Goal: Find specific page/section: Find specific page/section

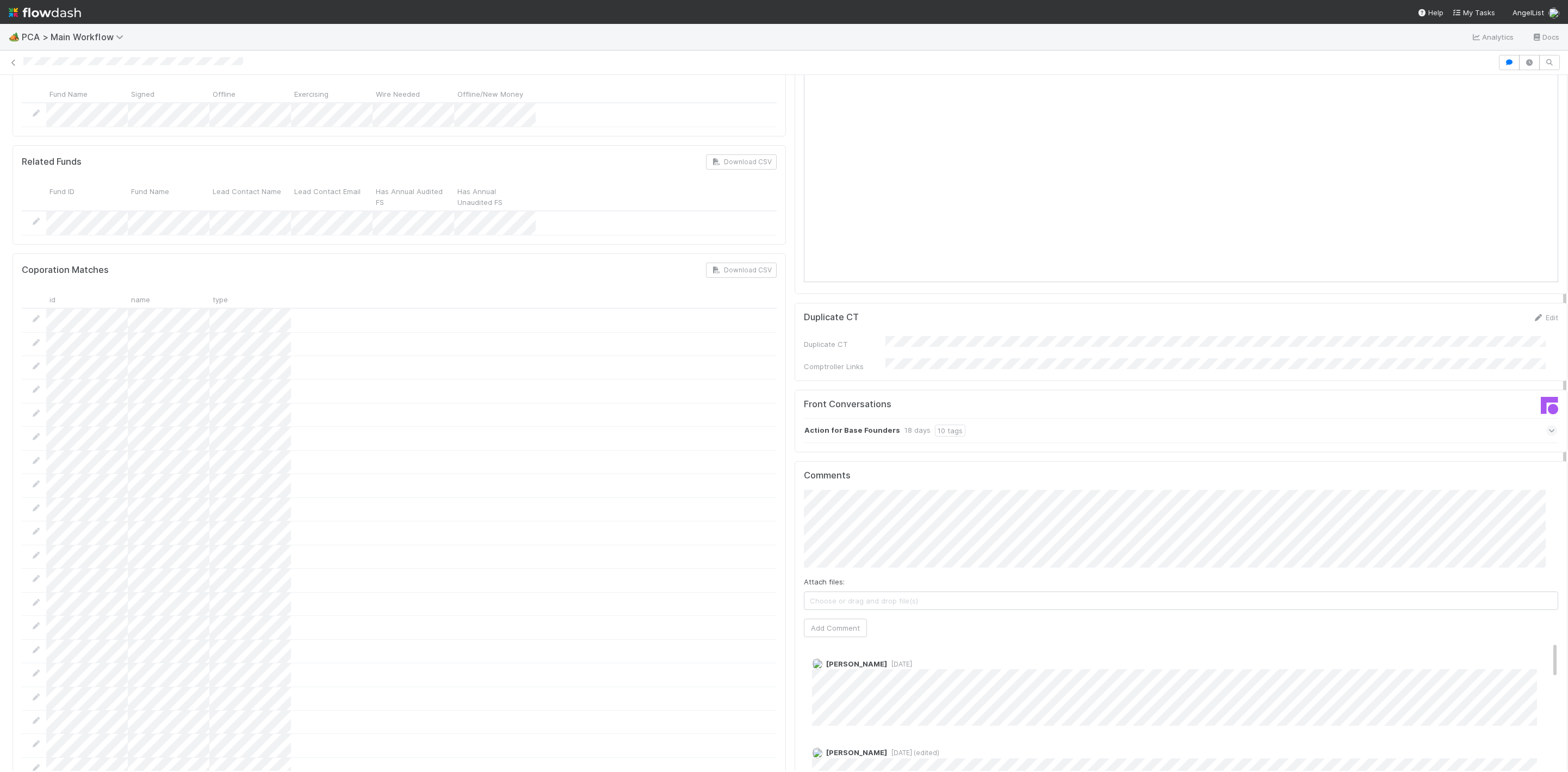
scroll to position [652, 0]
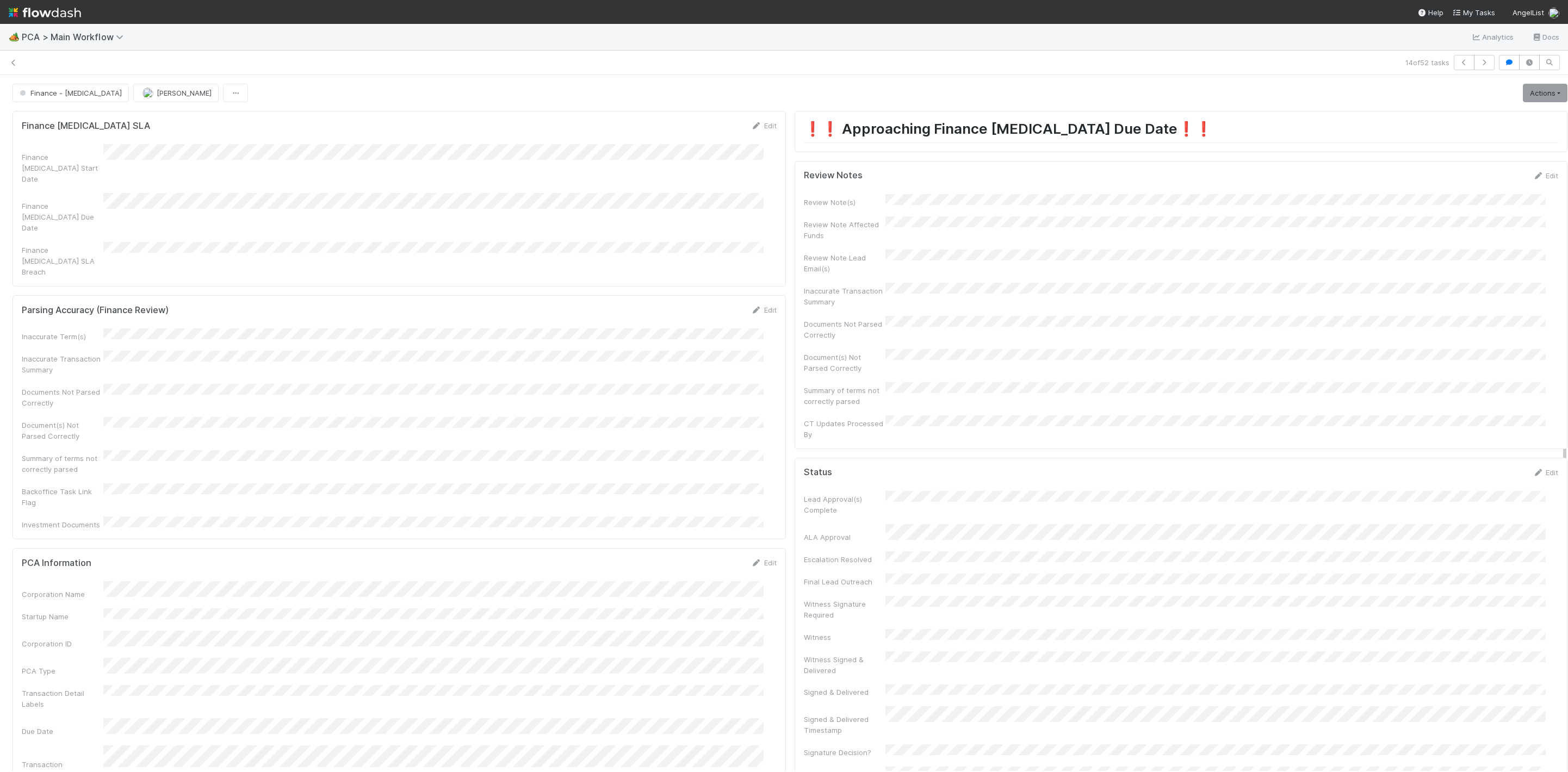
scroll to position [1223, 0]
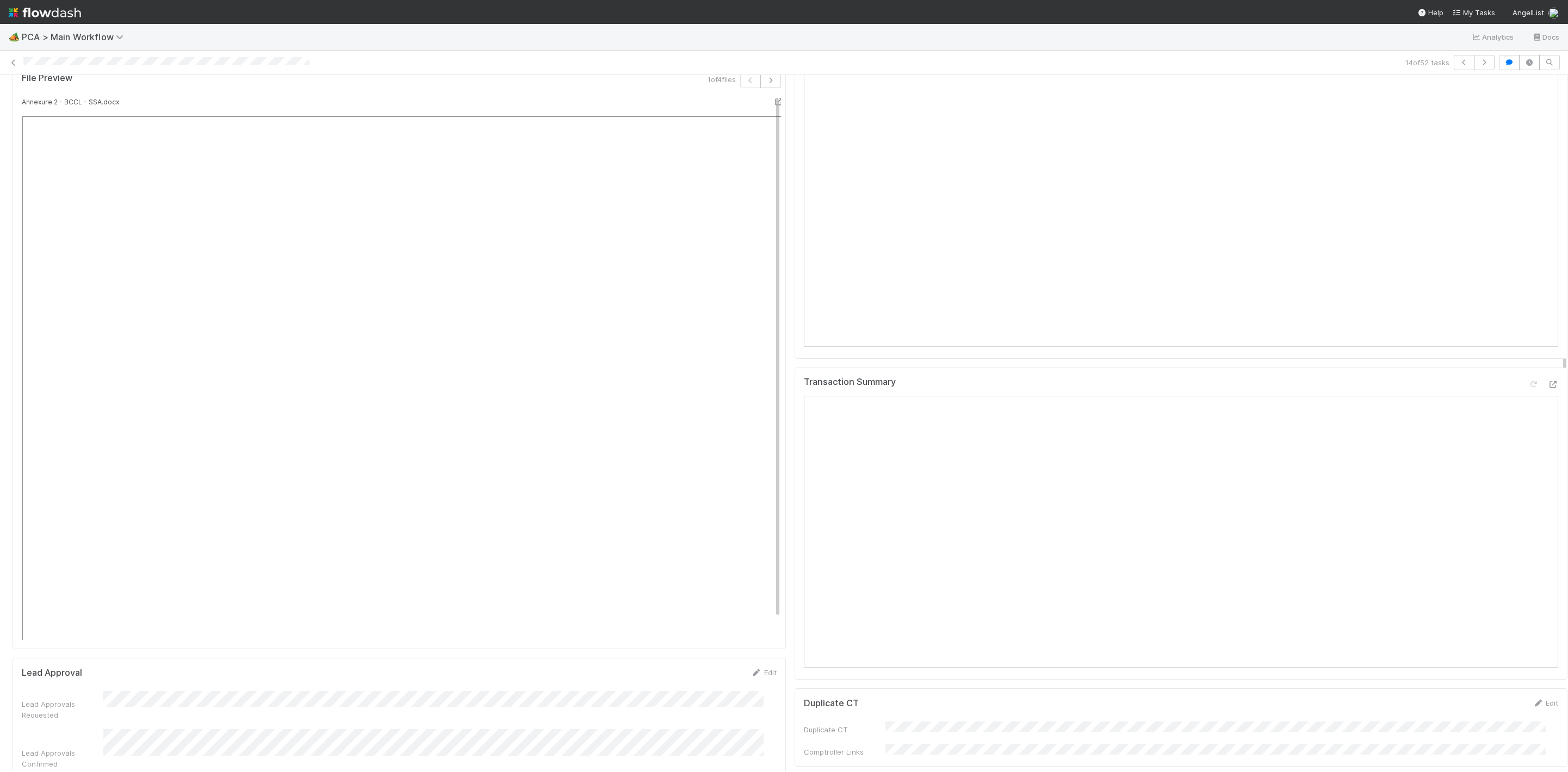
click at [10, 7] on img at bounding box center [44, 12] width 72 height 18
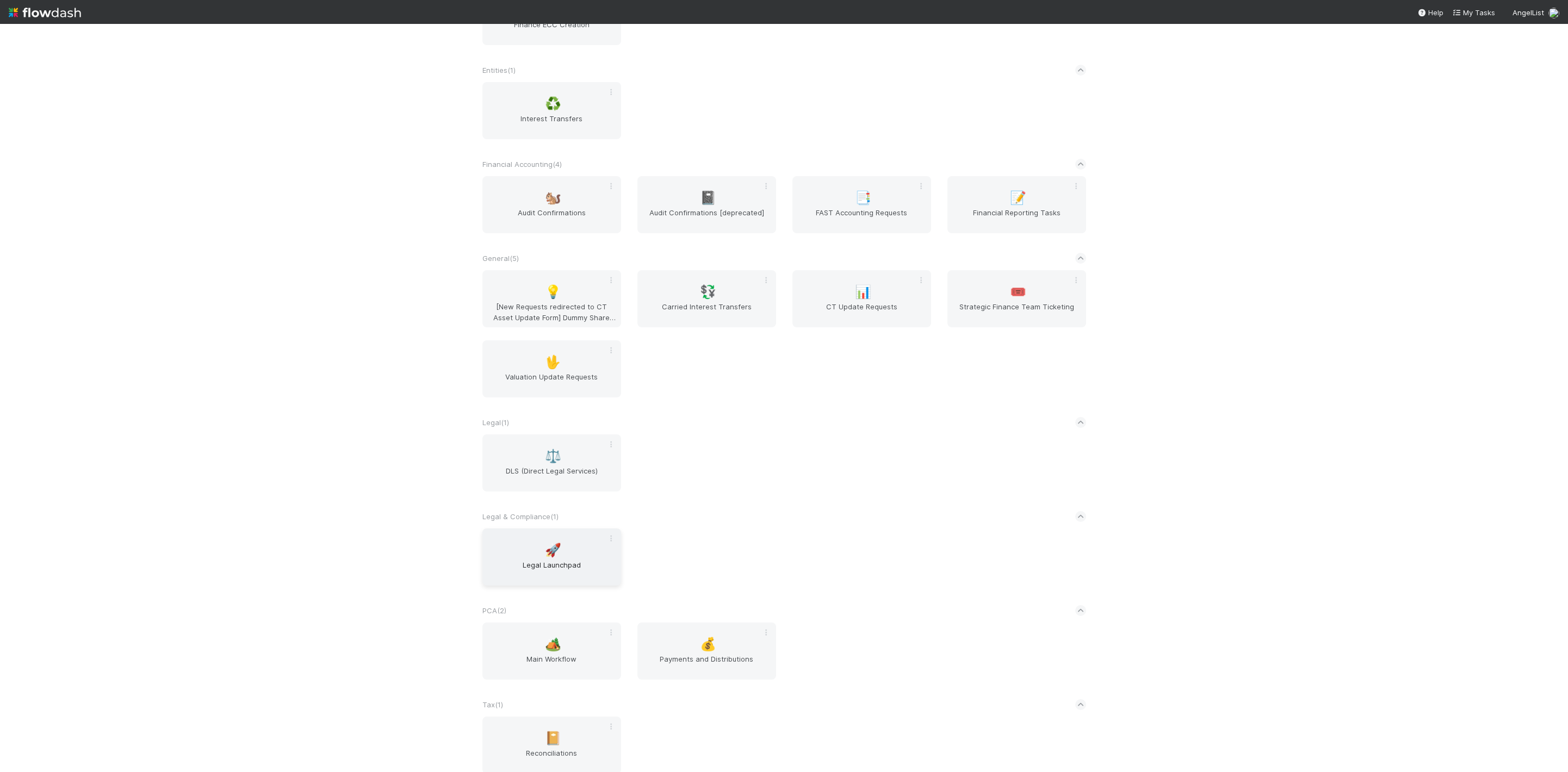
scroll to position [510, 0]
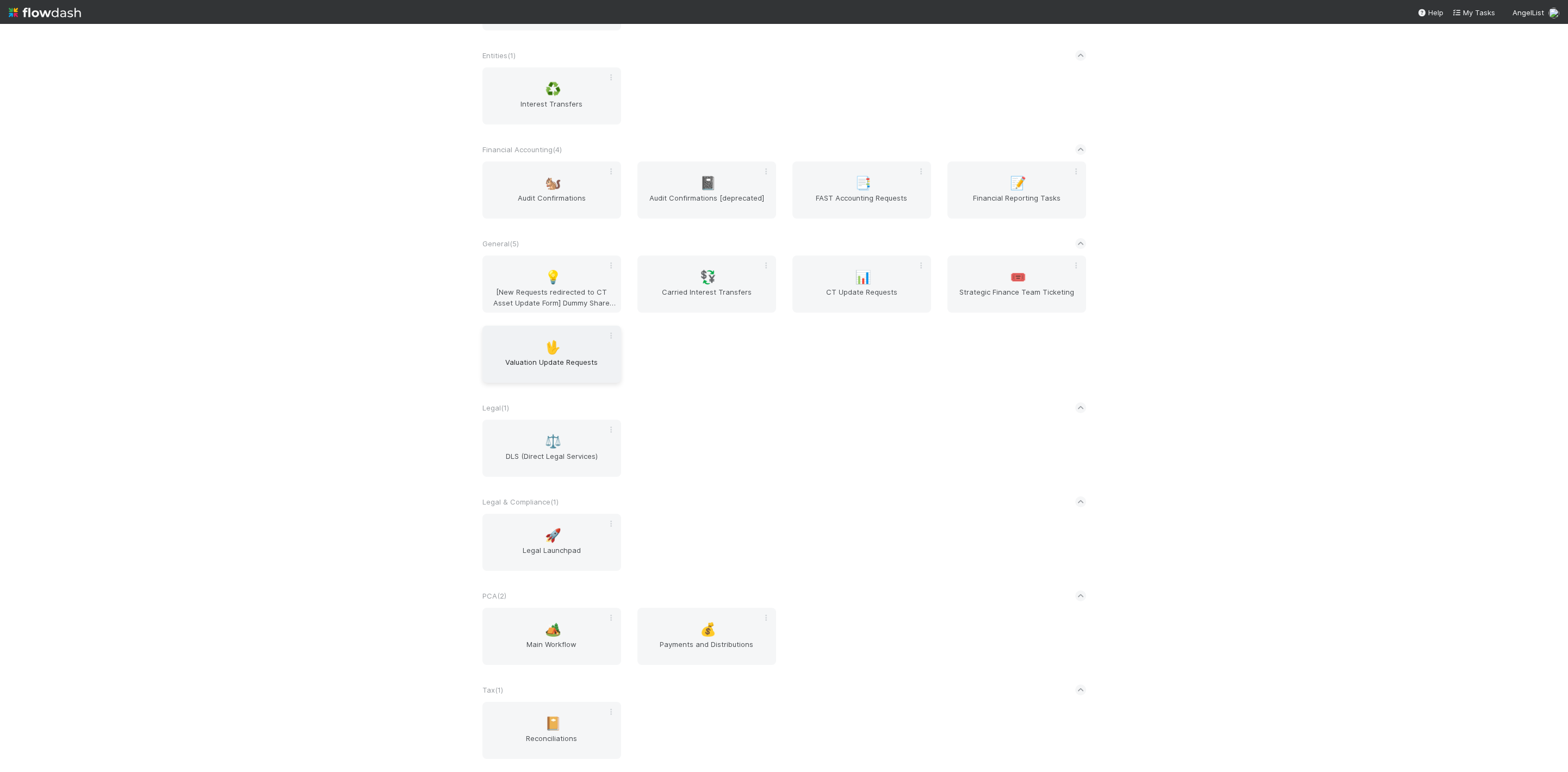
click at [524, 339] on div "🖖 Valuation Update Requests" at bounding box center [552, 354] width 139 height 57
